Goal: Information Seeking & Learning: Learn about a topic

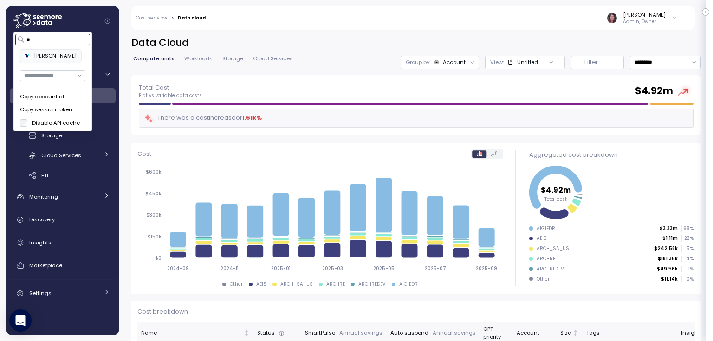
type input "*"
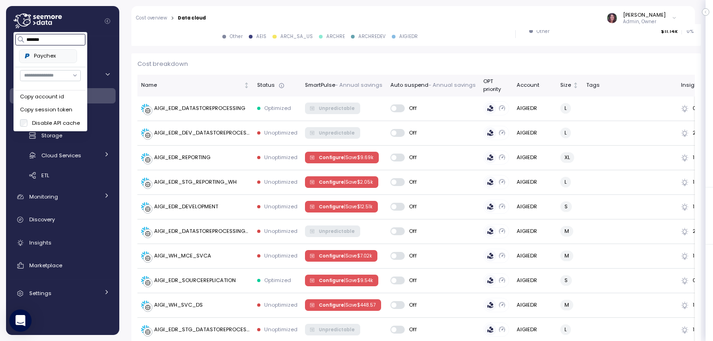
click at [48, 54] on div "Paychex" at bounding box center [48, 56] width 48 height 8
type input "*******"
click at [114, 37] on div "Dashboard Cost Overview Compute Workloads Storage Cloud Services Clustering col…" at bounding box center [62, 185] width 113 height 299
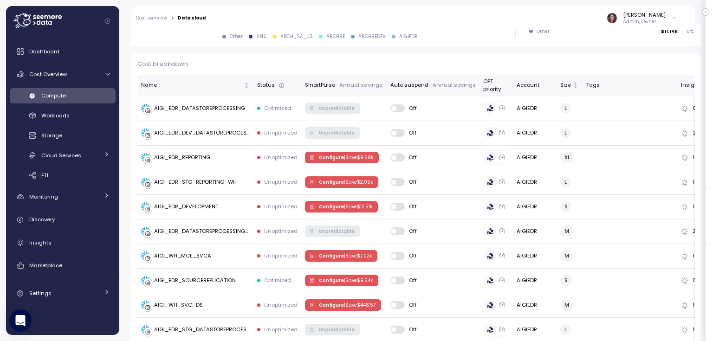
click at [46, 20] on icon at bounding box center [47, 22] width 2 height 5
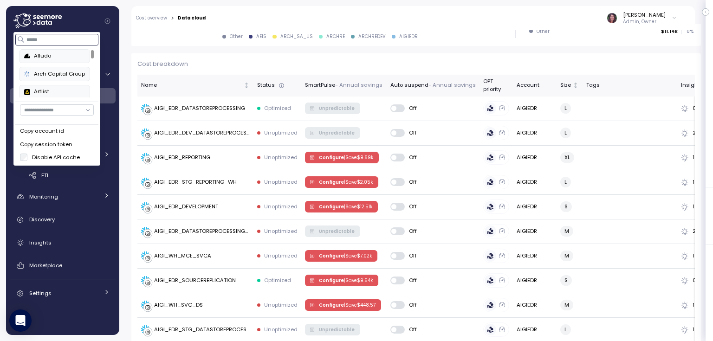
click at [42, 38] on input at bounding box center [57, 39] width 83 height 11
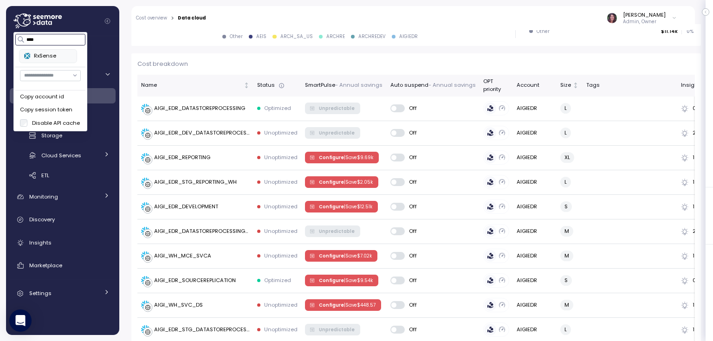
click at [45, 58] on div "RxSense" at bounding box center [48, 56] width 48 height 8
type input "****"
click at [173, 39] on div "Other AEIS ARCH_SA_US ARCHRE ARCHREDEV AIGIEDR" at bounding box center [320, 36] width 366 height 7
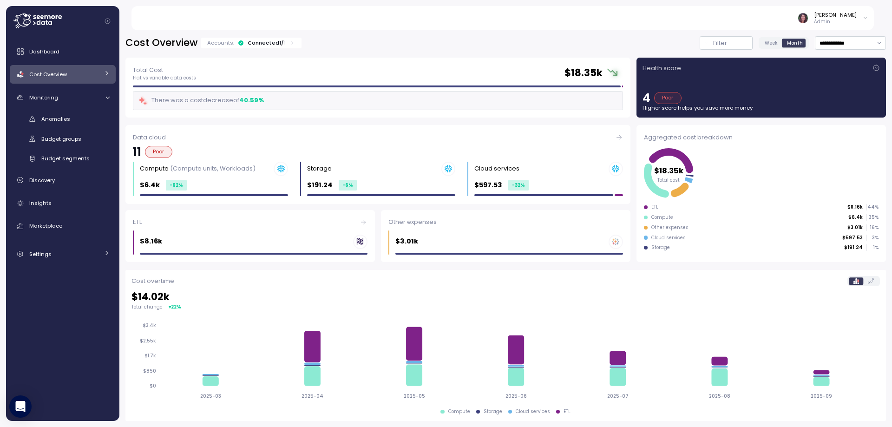
click at [47, 20] on icon at bounding box center [37, 20] width 48 height 15
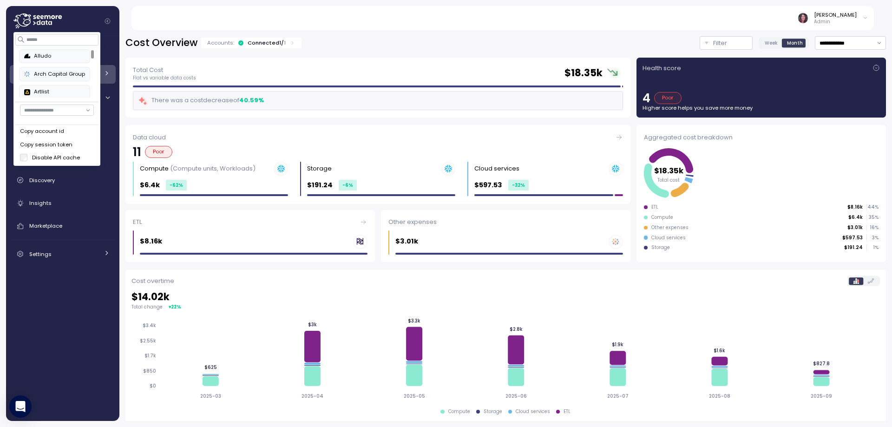
click at [59, 57] on div "Alludo" at bounding box center [54, 56] width 61 height 8
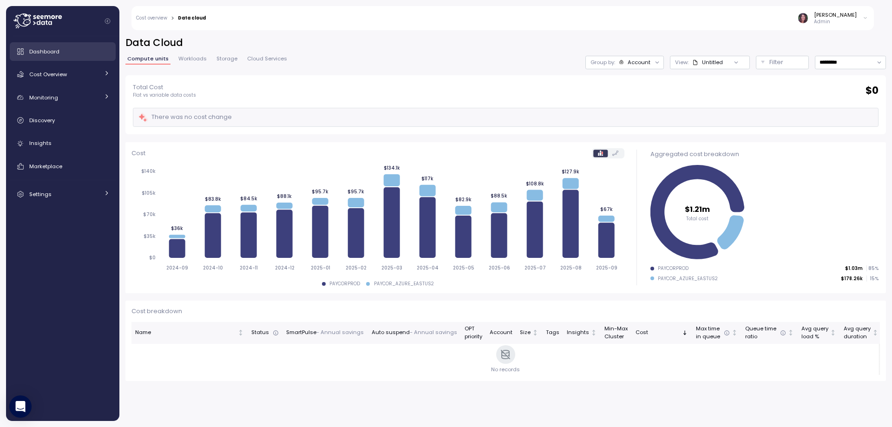
click at [51, 55] on div "Dashboard" at bounding box center [69, 51] width 80 height 9
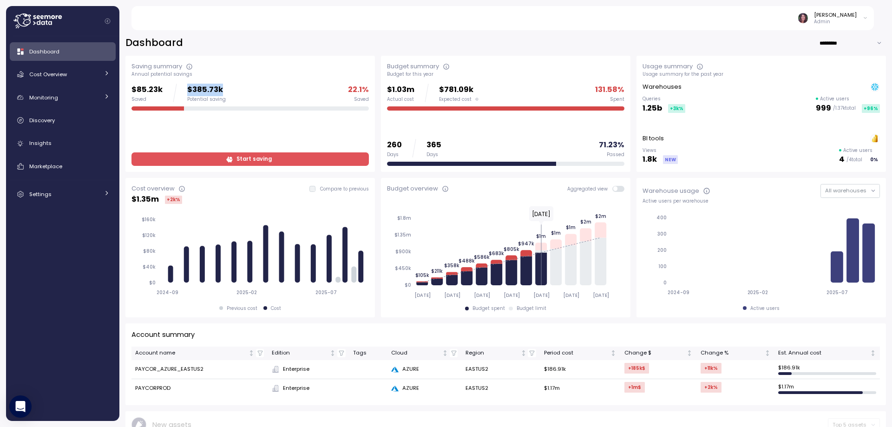
drag, startPoint x: 185, startPoint y: 87, endPoint x: 231, endPoint y: 93, distance: 45.9
click at [231, 93] on div "$85.23k Saved $385.73k Potential saving 22.1 % Saved" at bounding box center [249, 93] width 237 height 19
click at [67, 75] on span "Cost Overview" at bounding box center [48, 74] width 38 height 7
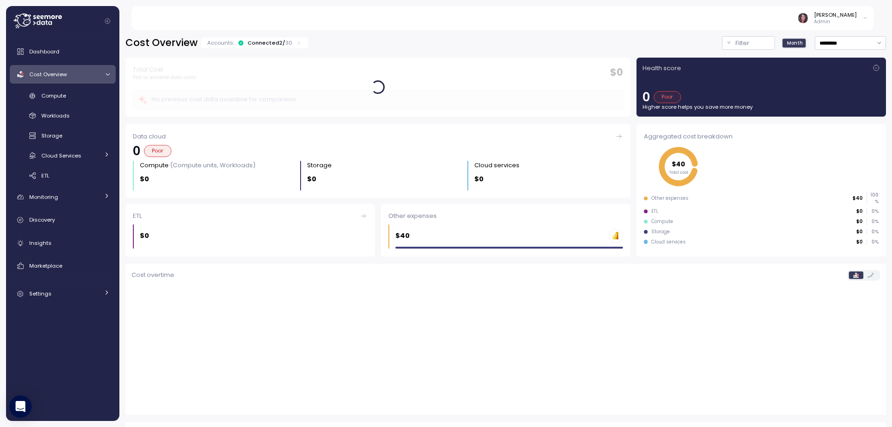
click at [296, 43] on icon at bounding box center [299, 43] width 6 height 6
click at [297, 43] on icon at bounding box center [299, 43] width 6 height 6
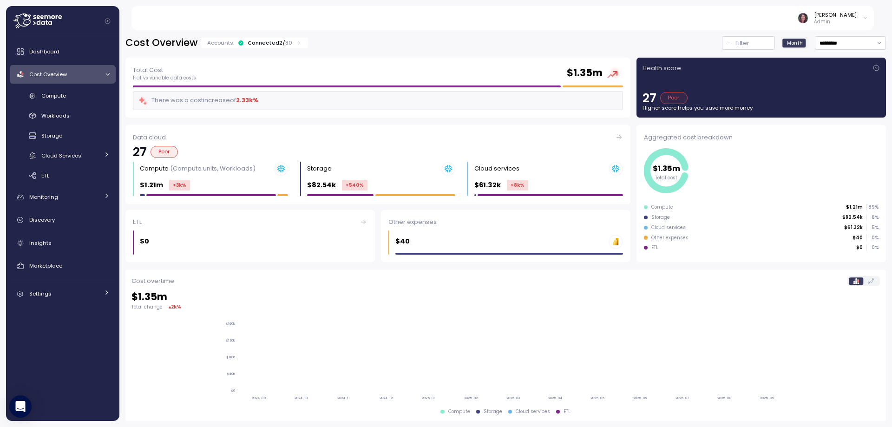
click at [296, 44] on icon at bounding box center [299, 43] width 6 height 6
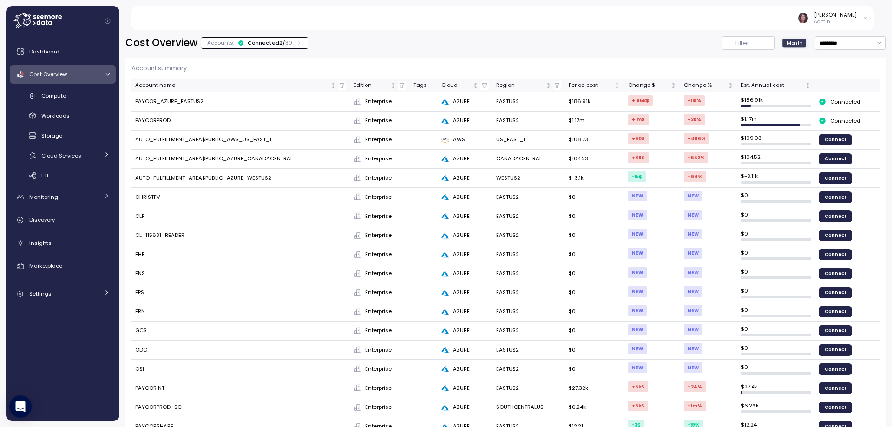
click at [55, 54] on span "Dashboard" at bounding box center [44, 51] width 30 height 7
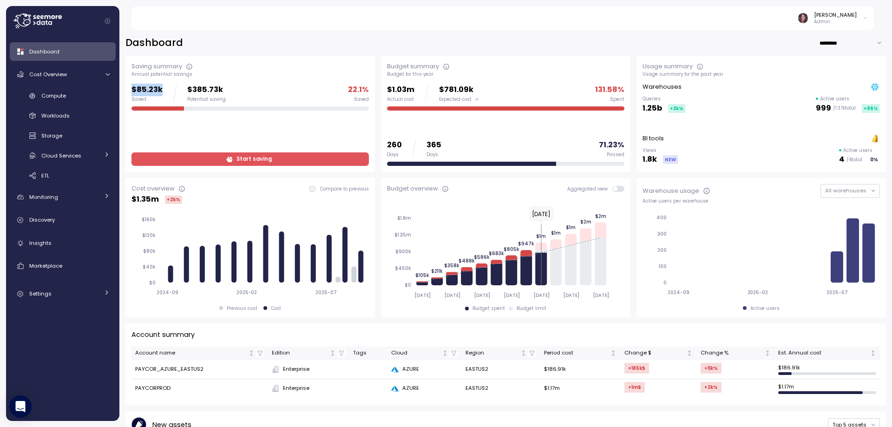
drag, startPoint x: 130, startPoint y: 87, endPoint x: 162, endPoint y: 91, distance: 31.3
click at [162, 91] on div "Saving summary Annual potential savings $85.23k Saved $385.73k Potential saving…" at bounding box center [249, 114] width 249 height 116
click at [131, 87] on p "$85.23k" at bounding box center [146, 90] width 31 height 13
drag, startPoint x: 131, startPoint y: 89, endPoint x: 163, endPoint y: 90, distance: 31.1
click at [163, 90] on div "$85.23k Saved $385.73k Potential saving" at bounding box center [178, 93] width 94 height 19
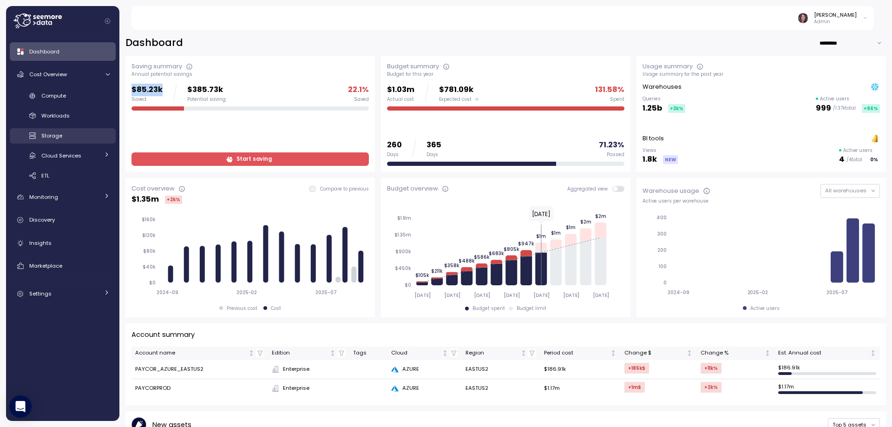
scroll to position [31, 0]
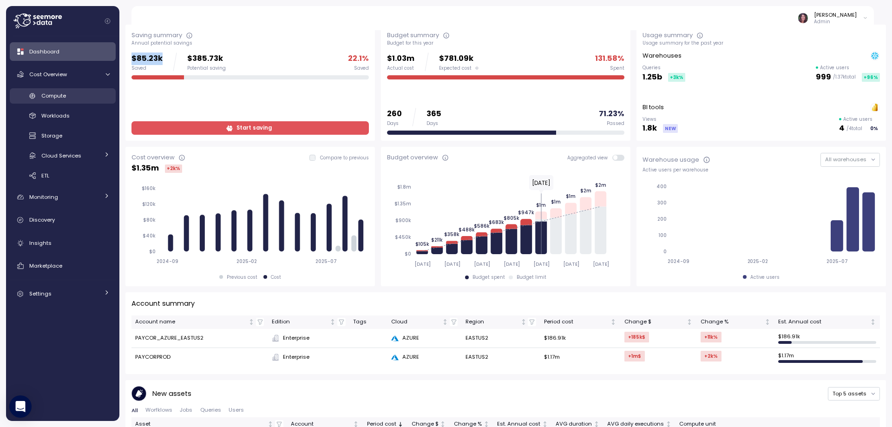
click at [71, 96] on div "Compute" at bounding box center [75, 95] width 68 height 9
click at [59, 95] on span "Compute" at bounding box center [53, 95] width 25 height 7
click at [66, 94] on span "Compute" at bounding box center [53, 95] width 25 height 7
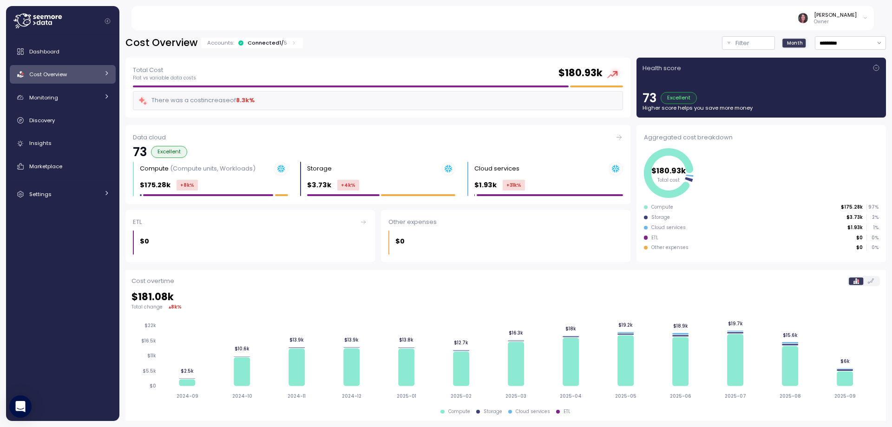
click at [30, 21] on icon at bounding box center [22, 19] width 18 height 13
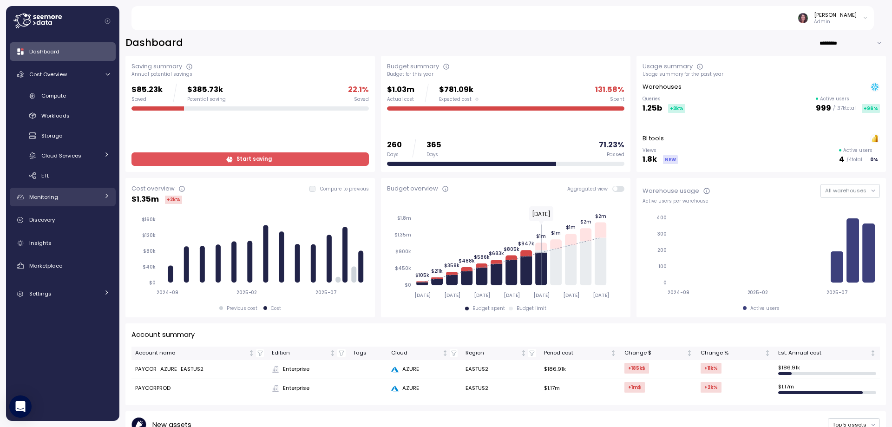
click at [66, 201] on div "Monitoring" at bounding box center [64, 196] width 70 height 9
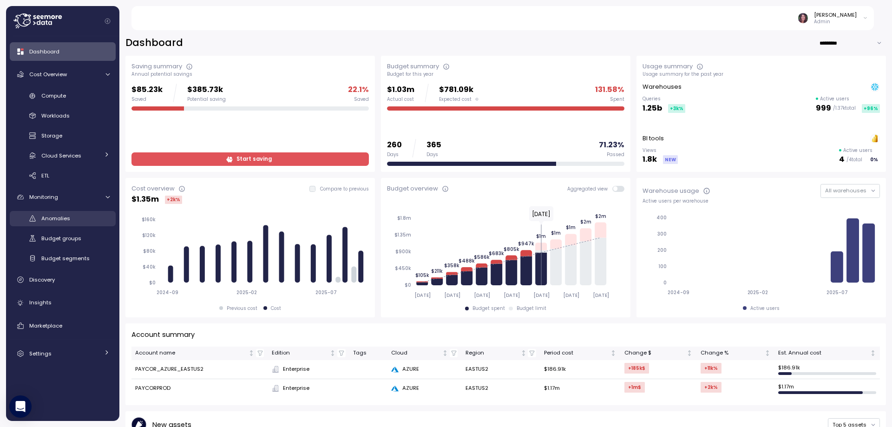
click at [62, 215] on span "Anomalies" at bounding box center [55, 218] width 29 height 7
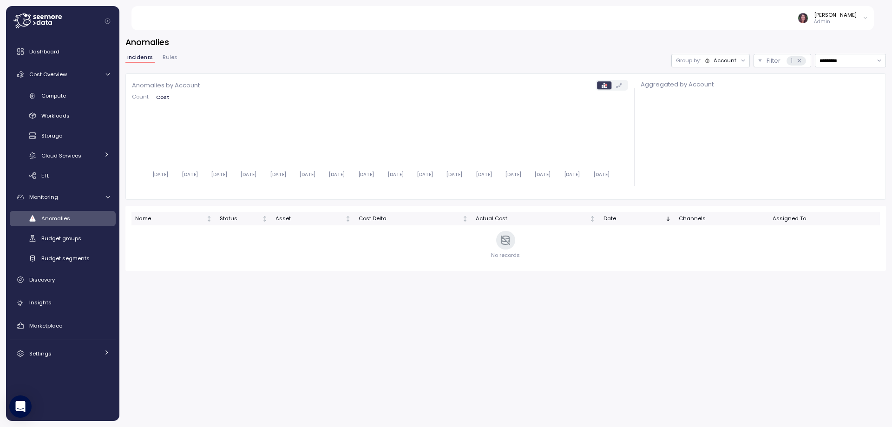
click at [704, 57] on div "Account" at bounding box center [720, 60] width 32 height 7
click at [706, 94] on p "Compute unit" at bounding box center [707, 96] width 37 height 7
